Goal: Information Seeking & Learning: Check status

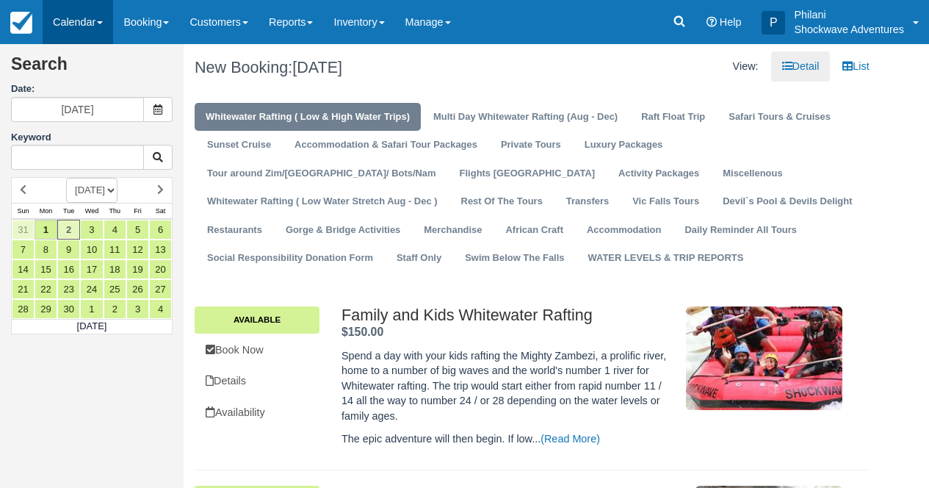
click at [59, 18] on link "Calendar" at bounding box center [78, 22] width 71 height 44
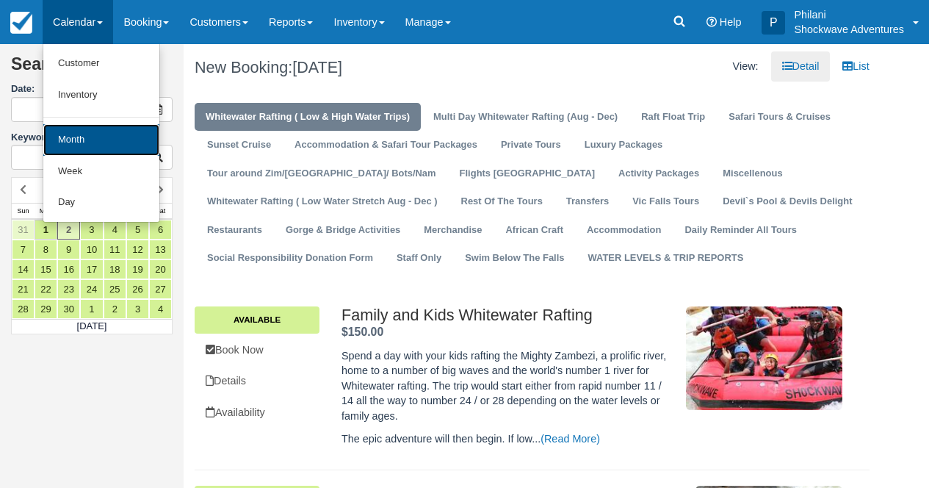
click at [79, 126] on link "Month" at bounding box center [101, 140] width 116 height 32
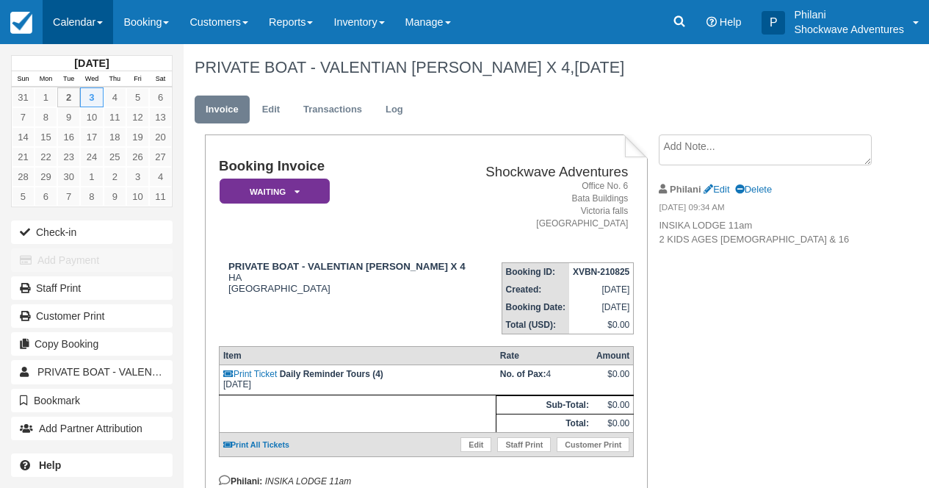
click at [82, 25] on link "Calendar" at bounding box center [78, 22] width 71 height 44
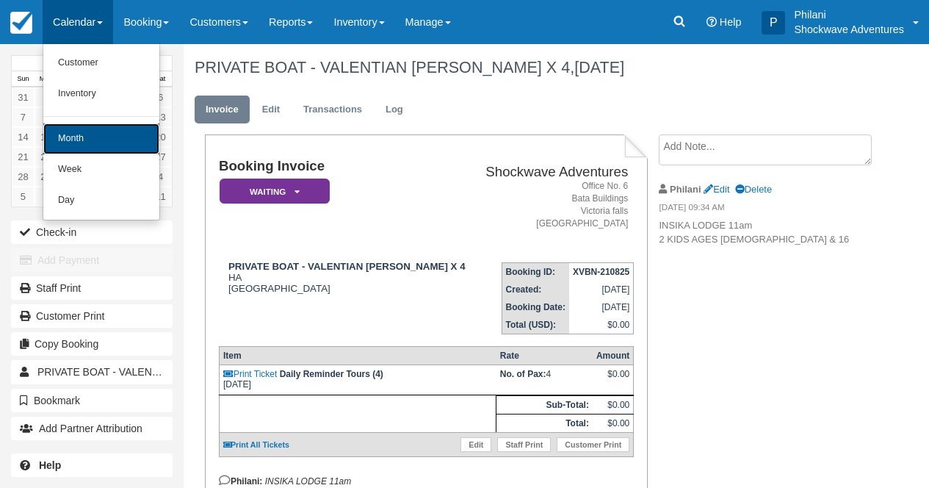
click at [98, 135] on link "Month" at bounding box center [101, 138] width 116 height 31
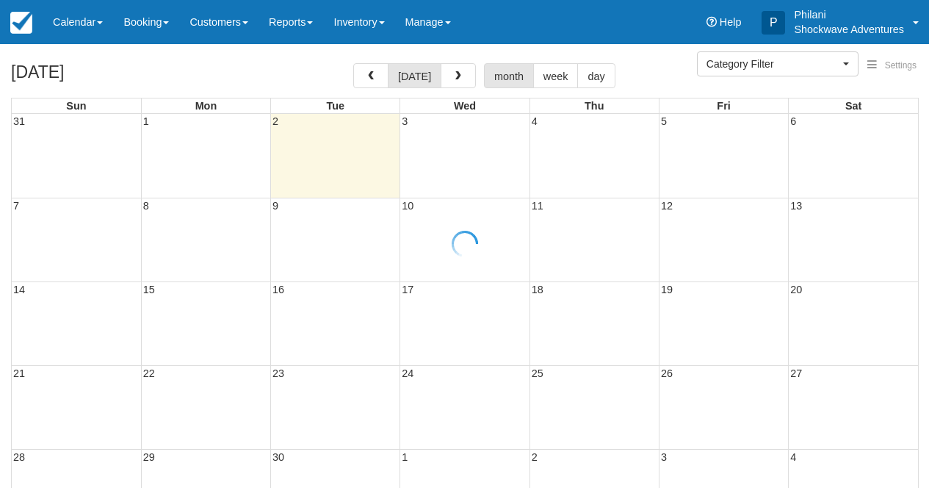
select select
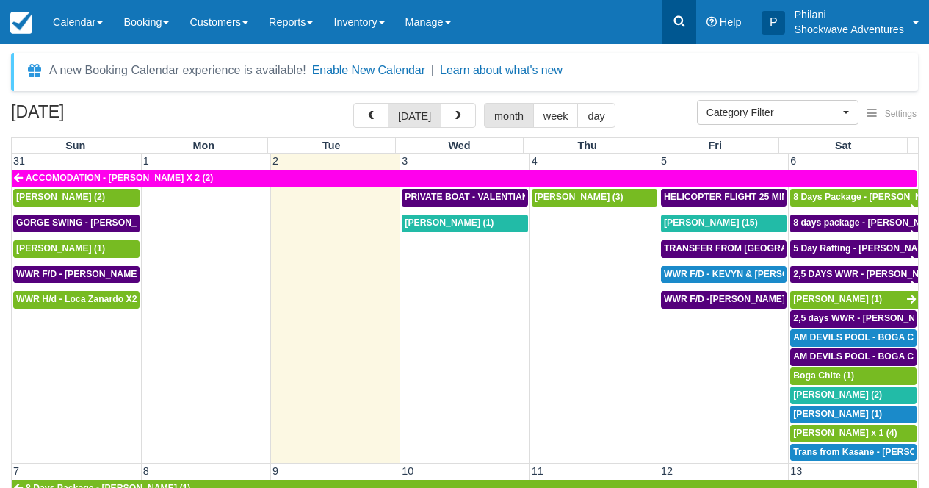
click at [675, 21] on icon at bounding box center [679, 21] width 15 height 15
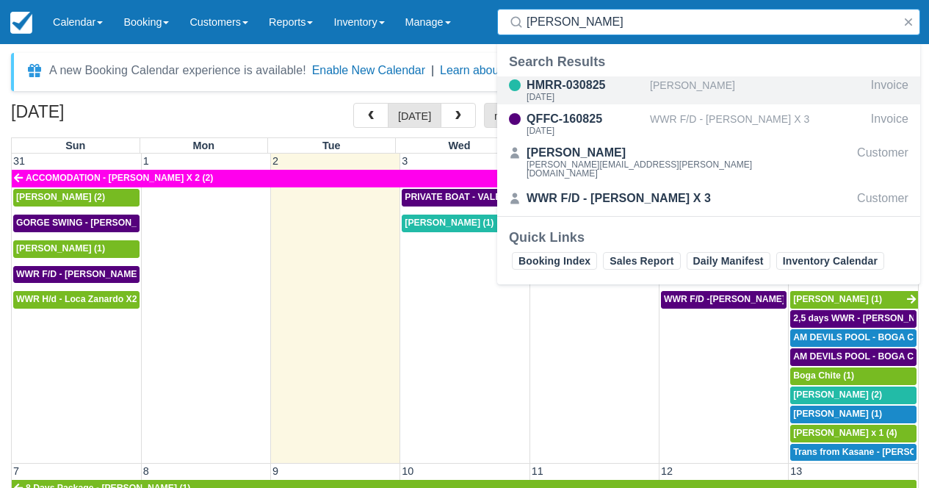
type input "Carlotta Blenkinsopp"
click at [637, 95] on div "Sun Oct 19, 2025" at bounding box center [586, 97] width 118 height 9
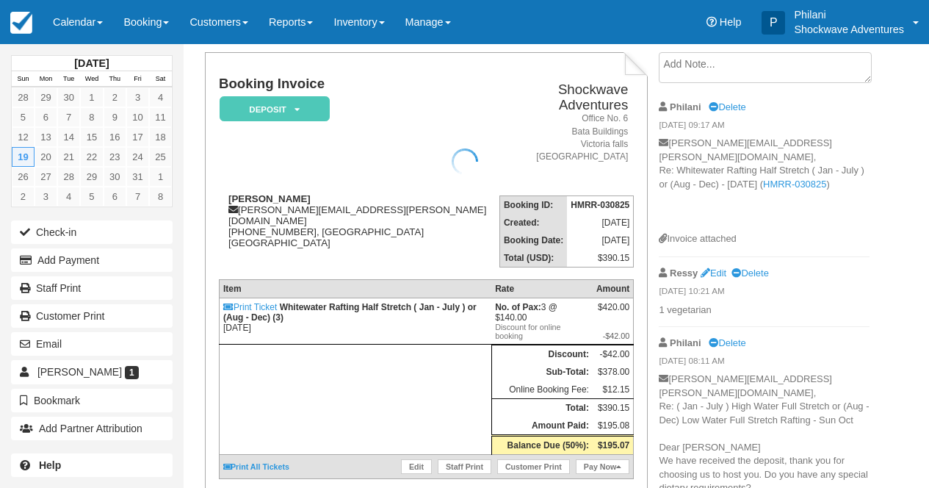
scroll to position [82, 0]
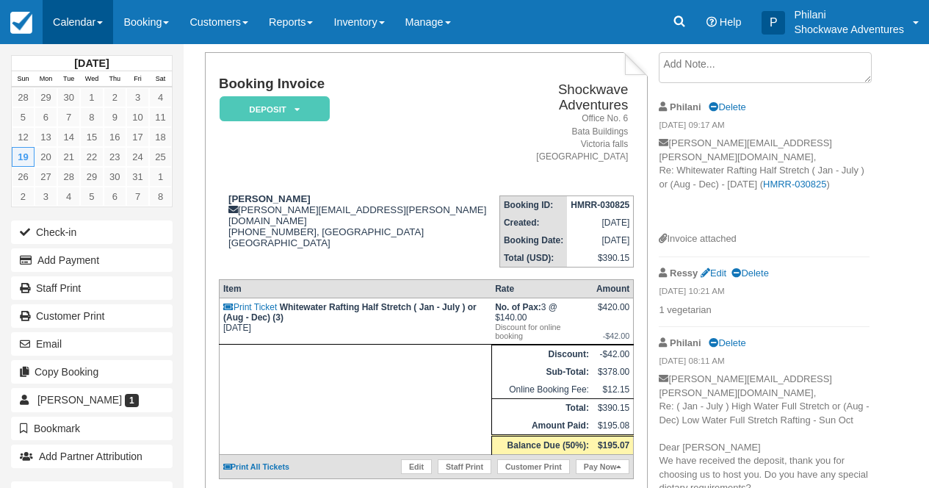
click at [102, 13] on link "Calendar" at bounding box center [78, 22] width 71 height 44
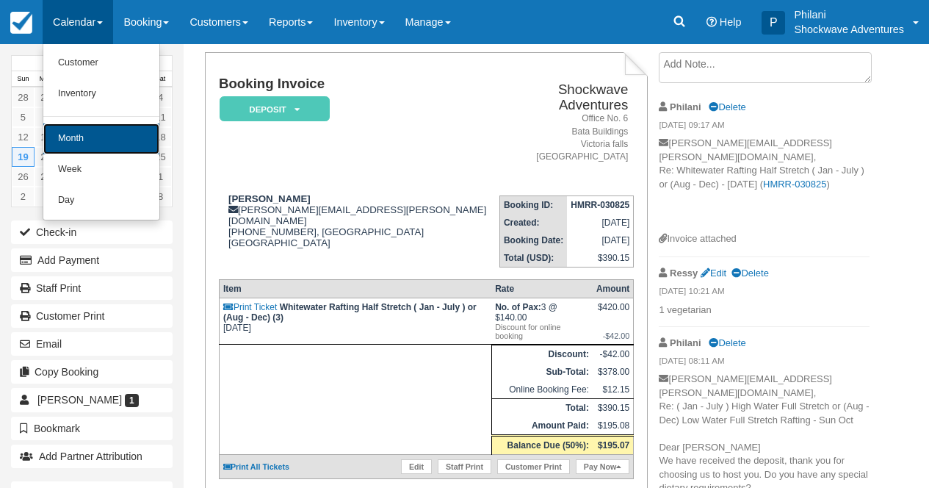
click at [92, 132] on link "Month" at bounding box center [101, 138] width 116 height 31
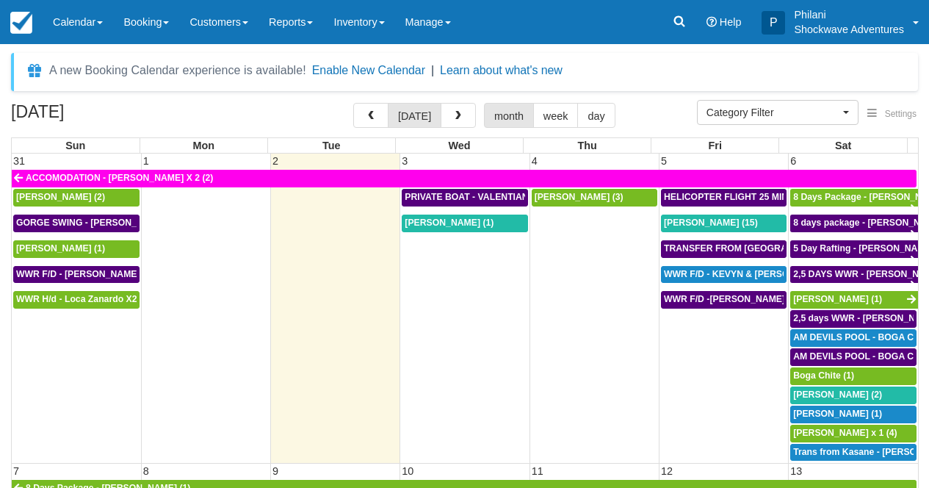
select select
click at [477, 228] on span "Valentina Zenobi (1)" at bounding box center [449, 222] width 89 height 10
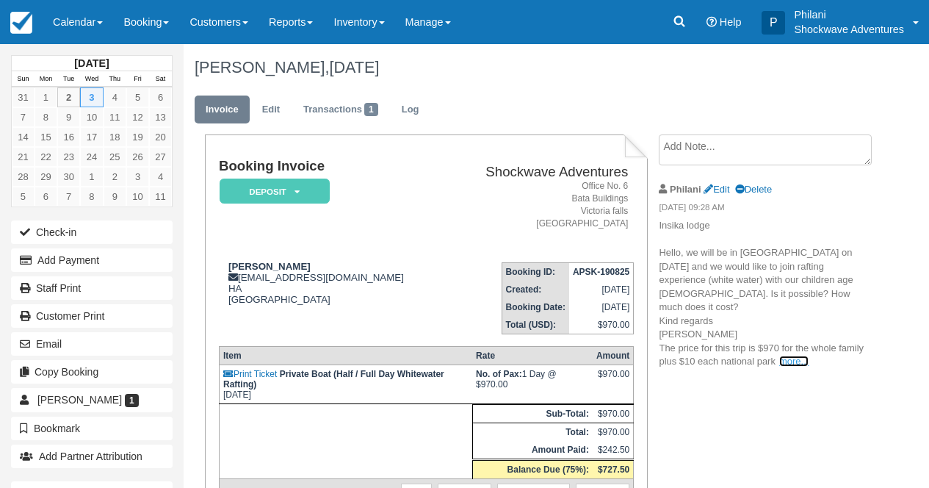
click at [797, 355] on link "more..." at bounding box center [793, 360] width 29 height 11
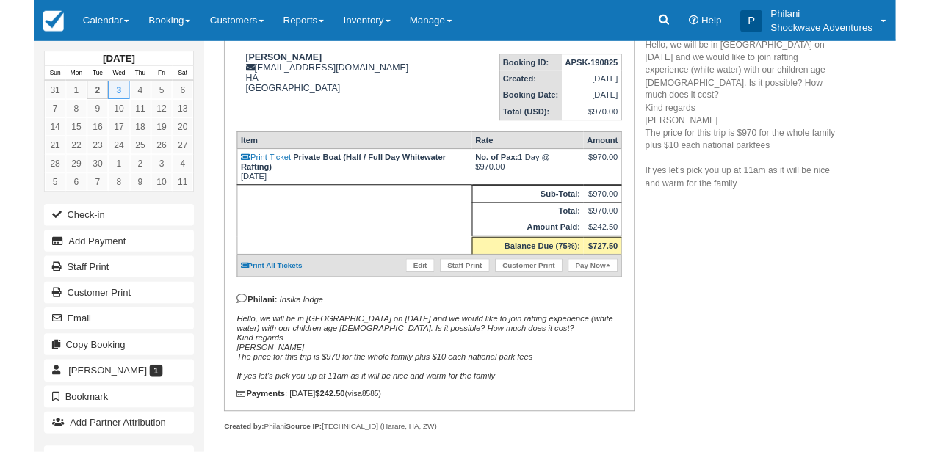
scroll to position [200, 0]
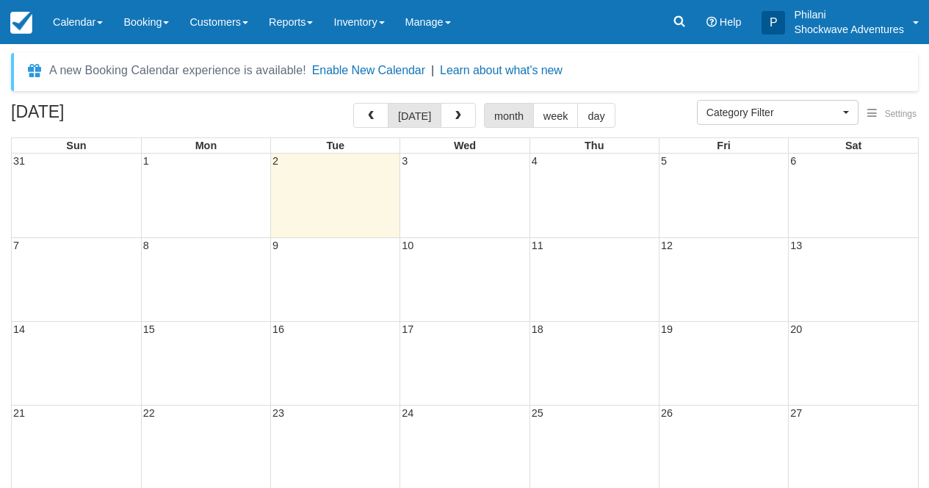
select select
